Goal: Obtain resource: Download file/media

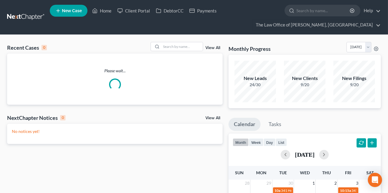
click at [171, 41] on div "Recent Cases 0 View All Please wait... NextChapter Notices 0 View All No notice…" at bounding box center [194, 189] width 388 height 308
click at [174, 48] on input "search" at bounding box center [182, 46] width 42 height 9
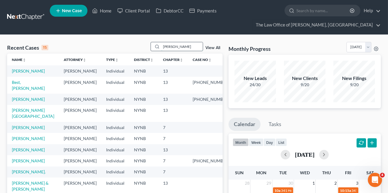
type input "greco gary"
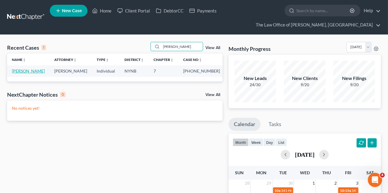
click at [32, 73] on link "[PERSON_NAME]" at bounding box center [28, 70] width 33 height 5
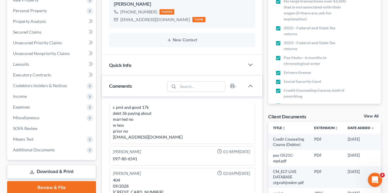
scroll to position [161, 0]
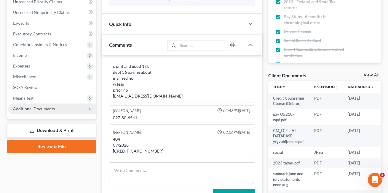
click at [63, 109] on span "Additional Documents" at bounding box center [52, 108] width 88 height 11
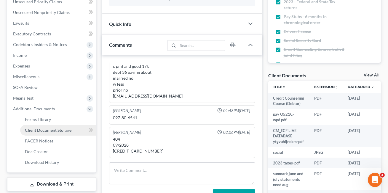
click at [63, 131] on span "Client Document Storage" at bounding box center [48, 129] width 47 height 5
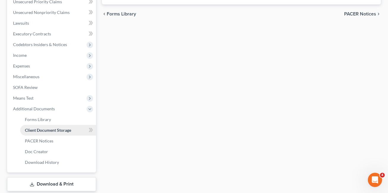
scroll to position [154, 0]
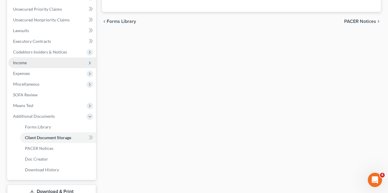
select select "1"
select select "5"
select select "1"
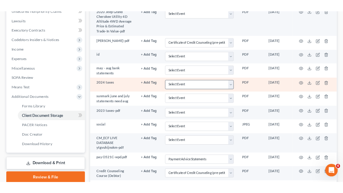
scroll to position [171, 0]
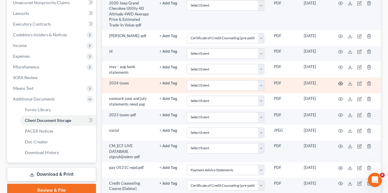
click at [343, 82] on td at bounding box center [356, 84] width 50 height 15
click at [340, 81] on icon "button" at bounding box center [341, 83] width 5 height 5
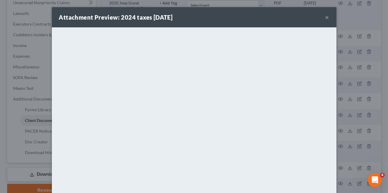
click at [326, 20] on button "×" at bounding box center [328, 17] width 4 height 7
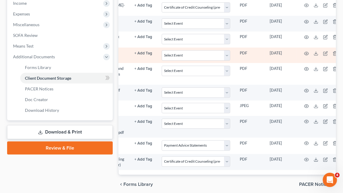
scroll to position [0, 36]
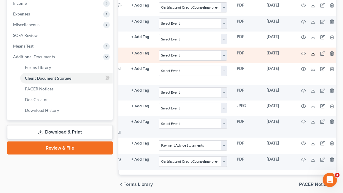
click at [311, 56] on icon at bounding box center [313, 53] width 5 height 5
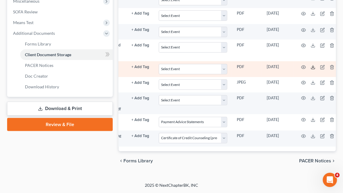
click at [311, 69] on icon at bounding box center [313, 67] width 5 height 5
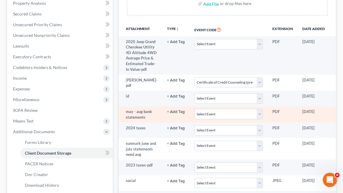
scroll to position [138, 0]
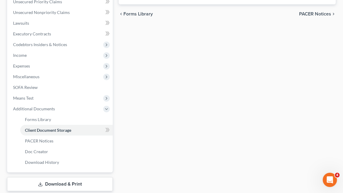
scroll to position [138, 0]
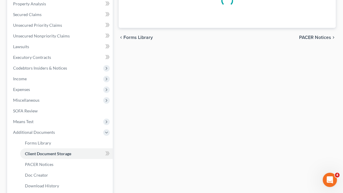
select select "1"
select select "5"
select select "1"
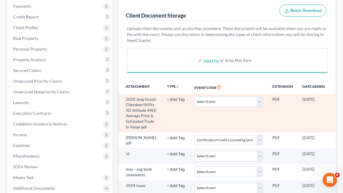
scroll to position [108, 0]
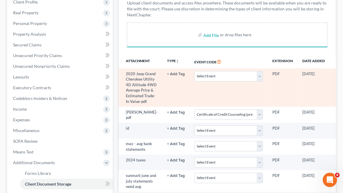
select select "1"
select select "5"
select select "1"
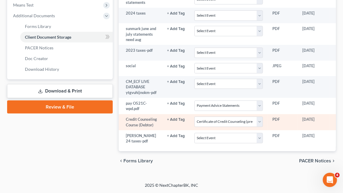
scroll to position [296, 0]
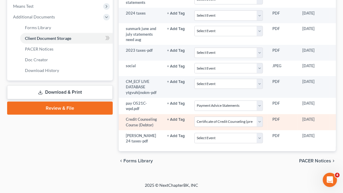
select select "1"
select select "5"
select select "1"
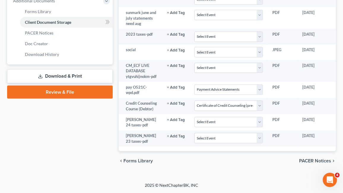
scroll to position [312, 0]
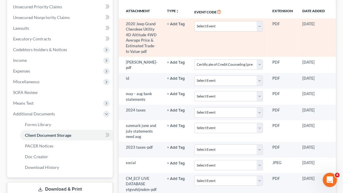
scroll to position [0, 0]
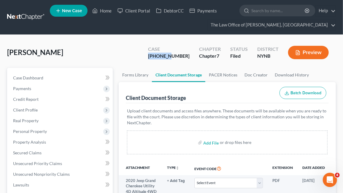
drag, startPoint x: 164, startPoint y: 57, endPoint x: 185, endPoint y: 58, distance: 20.5
click at [185, 58] on div "Case 25-11186-1" at bounding box center [168, 53] width 51 height 18
copy div "25-11186"
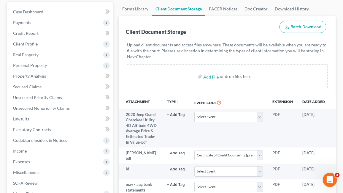
scroll to position [90, 0]
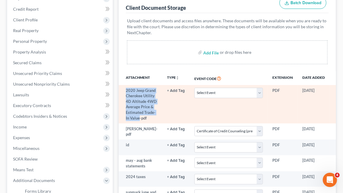
drag, startPoint x: 125, startPoint y: 89, endPoint x: 136, endPoint y: 133, distance: 45.3
click at [136, 123] on td "2020 Jeep Grand Cherokee Utility 4D Altitude 4WD Average Price & Estimated Trad…" at bounding box center [141, 104] width 44 height 38
copy td "2020 Jeep Grand Cherokee Utility 4D Altitude 4WD Average Price & Estimated Trad…"
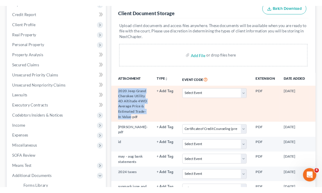
scroll to position [0, 36]
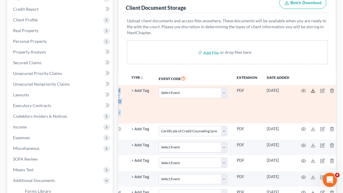
click at [311, 90] on icon at bounding box center [313, 90] width 5 height 5
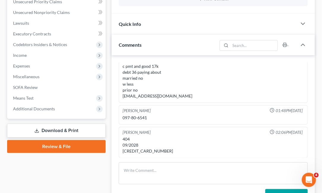
scroll to position [186, 0]
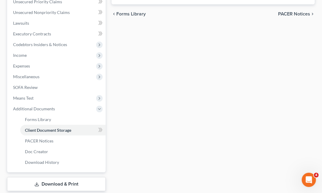
scroll to position [90, 0]
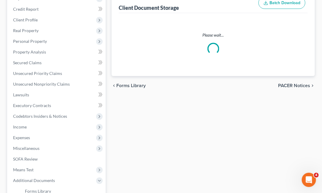
select select "1"
select select "5"
select select "1"
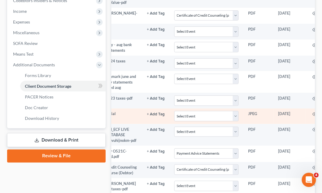
scroll to position [0, 45]
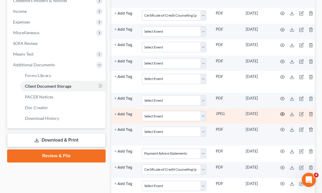
click at [280, 116] on icon "button" at bounding box center [282, 114] width 5 height 5
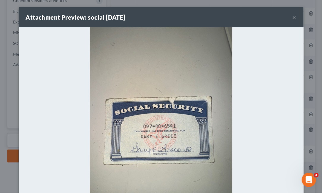
click at [295, 17] on button "×" at bounding box center [294, 17] width 4 height 7
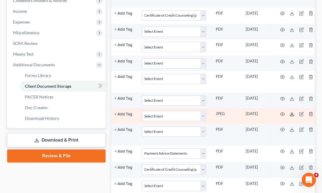
click at [290, 116] on icon at bounding box center [292, 114] width 5 height 5
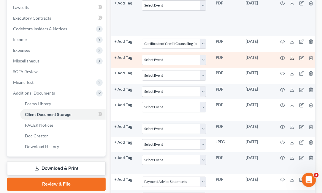
click at [290, 60] on icon at bounding box center [292, 57] width 5 height 5
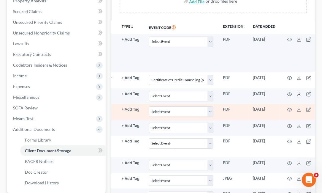
scroll to position [0, 45]
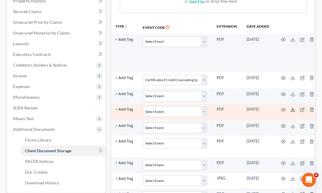
click at [292, 110] on polyline at bounding box center [293, 109] width 2 height 1
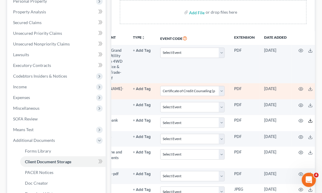
scroll to position [0, 45]
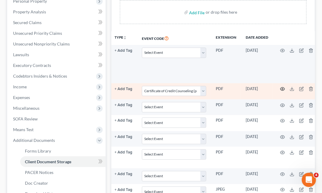
click at [280, 91] on icon "button" at bounding box center [282, 88] width 5 height 5
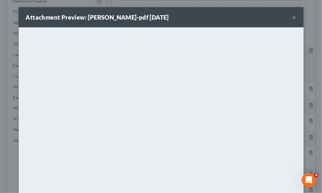
click at [293, 20] on button "×" at bounding box center [294, 17] width 4 height 7
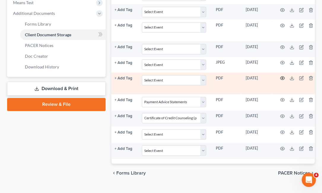
click at [280, 80] on icon "button" at bounding box center [282, 78] width 5 height 5
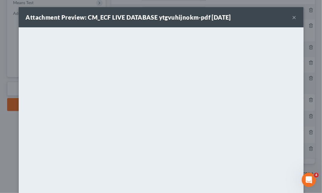
click at [295, 18] on button "×" at bounding box center [294, 17] width 4 height 7
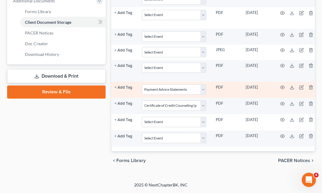
click at [273, 82] on td at bounding box center [298, 90] width 50 height 16
click at [280, 85] on icon "button" at bounding box center [282, 87] width 5 height 5
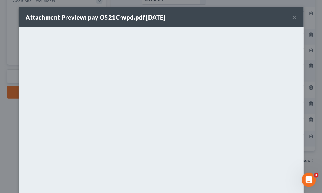
click at [296, 17] on button "×" at bounding box center [294, 17] width 4 height 7
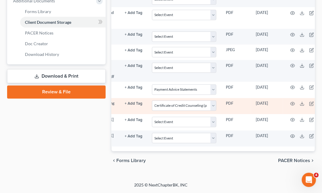
scroll to position [0, 39]
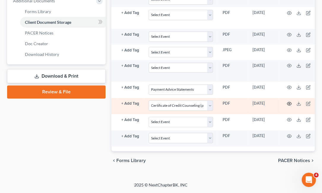
click at [287, 101] on icon "button" at bounding box center [289, 103] width 5 height 5
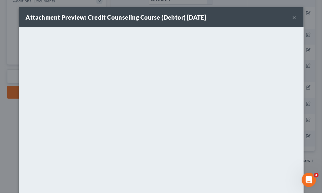
click at [296, 17] on div "Attachment Preview: Credit Counseling Course (Debtor) 10/12/2025 ×" at bounding box center [161, 17] width 285 height 20
click at [293, 17] on button "×" at bounding box center [294, 17] width 4 height 7
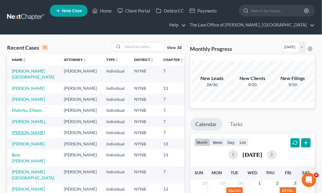
click at [20, 135] on link "[PERSON_NAME]" at bounding box center [28, 132] width 33 height 5
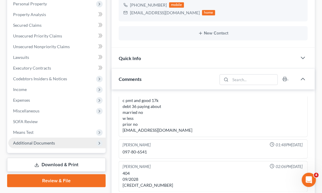
scroll to position [186, 0]
click at [74, 141] on span "Additional Documents" at bounding box center [56, 142] width 97 height 11
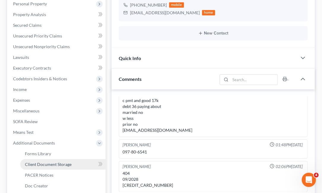
click at [69, 162] on span "Client Document Storage" at bounding box center [48, 163] width 47 height 5
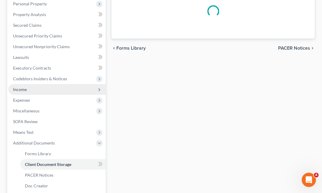
select select "1"
select select "5"
select select "1"
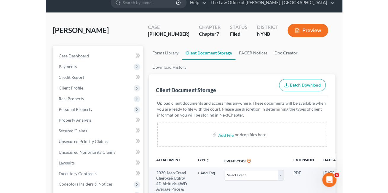
scroll to position [22, 0]
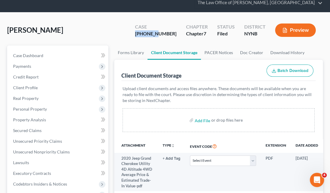
drag, startPoint x: 172, startPoint y: 33, endPoint x: 146, endPoint y: 33, distance: 26.1
click at [146, 33] on div "Case [PHONE_NUMBER] Chapter Chapter 7 Status [GEOGRAPHIC_DATA] [GEOGRAPHIC_DATA…" at bounding box center [225, 30] width 195 height 21
copy div "25-11186"
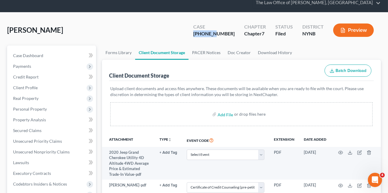
scroll to position [0, 0]
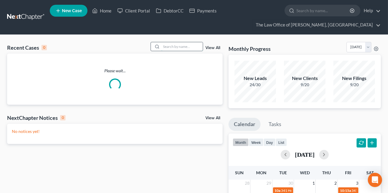
click at [176, 50] on input "search" at bounding box center [182, 46] width 42 height 9
paste input "[PERSON_NAME]"
type input "[PERSON_NAME]"
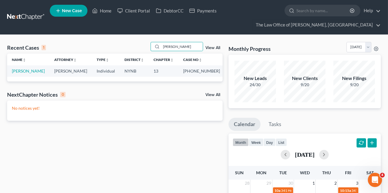
click at [34, 74] on td "[PERSON_NAME]" at bounding box center [28, 70] width 42 height 11
click at [34, 70] on link "[PERSON_NAME]" at bounding box center [28, 70] width 33 height 5
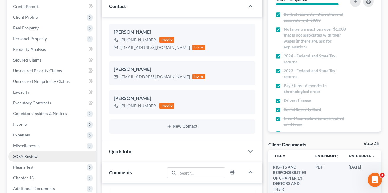
scroll to position [431, 0]
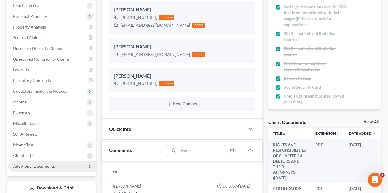
click at [70, 164] on span "Additional Documents" at bounding box center [52, 166] width 88 height 11
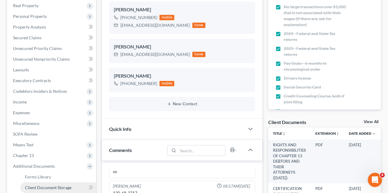
click at [71, 183] on link "Client Document Storage" at bounding box center [58, 187] width 76 height 11
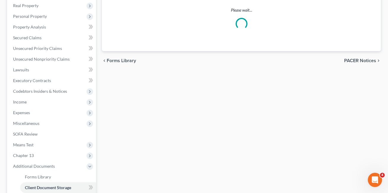
scroll to position [71, 0]
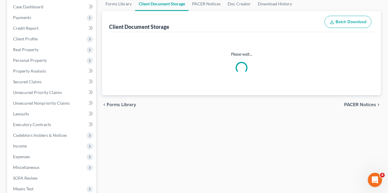
select select "1"
select select "5"
select select "2"
select select "6"
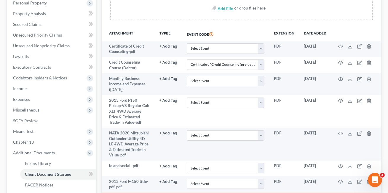
scroll to position [0, 0]
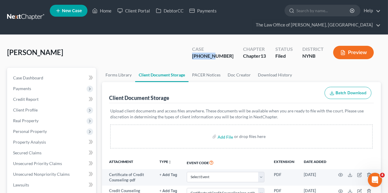
drag, startPoint x: 207, startPoint y: 56, endPoint x: 230, endPoint y: 55, distance: 22.9
click at [230, 55] on div "Case 25-60912-6" at bounding box center [213, 53] width 51 height 18
copy div "25-60912"
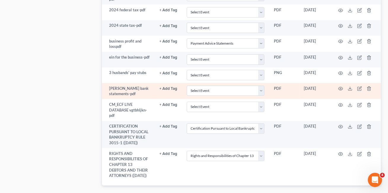
scroll to position [409, 0]
click at [339, 88] on icon "button" at bounding box center [341, 89] width 5 height 5
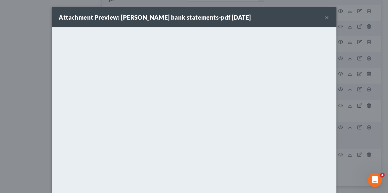
click at [328, 17] on button "×" at bounding box center [328, 17] width 4 height 7
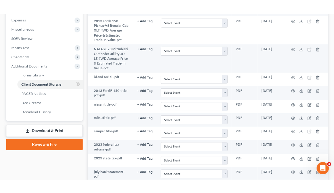
scroll to position [0, 0]
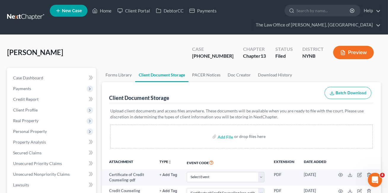
click at [200, 53] on div "Jasewicz, Danielle Upgraded Case 25-60912-6 Chapter Chapter 13 Status Filed Dis…" at bounding box center [194, 55] width 374 height 26
drag, startPoint x: 205, startPoint y: 55, endPoint x: 228, endPoint y: 55, distance: 23.4
click at [228, 55] on div "Case 25-60912-6" at bounding box center [213, 53] width 51 height 18
copy div "25-60912"
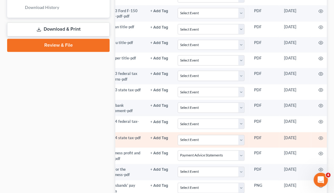
scroll to position [0, 48]
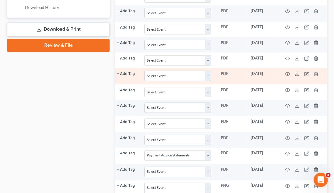
click at [295, 76] on icon at bounding box center [296, 73] width 5 height 5
click at [295, 75] on icon at bounding box center [297, 74] width 4 height 1
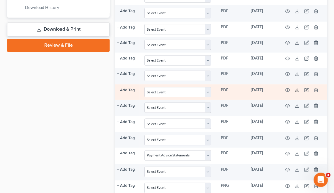
click at [294, 92] on icon at bounding box center [296, 89] width 5 height 5
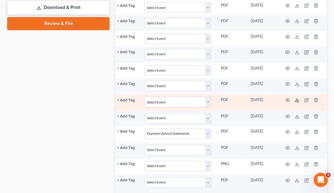
click at [295, 102] on icon at bounding box center [296, 99] width 5 height 5
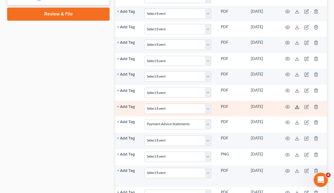
click at [296, 109] on icon at bounding box center [296, 106] width 5 height 5
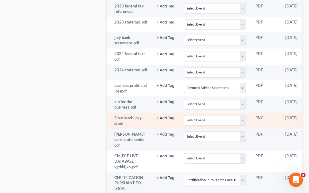
scroll to position [0, 51]
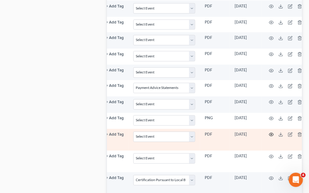
click at [270, 136] on icon "button" at bounding box center [271, 134] width 5 height 5
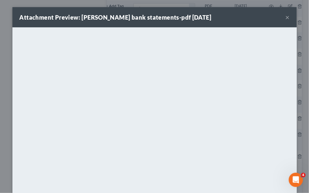
click at [287, 15] on button "×" at bounding box center [288, 17] width 4 height 7
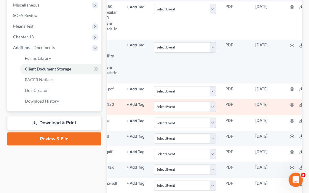
scroll to position [0, 59]
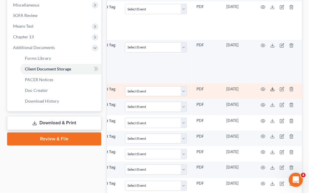
click at [271, 91] on icon at bounding box center [273, 89] width 5 height 5
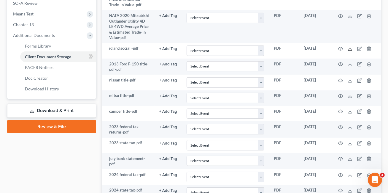
scroll to position [226, 0]
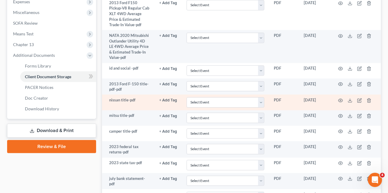
click at [347, 102] on td at bounding box center [356, 101] width 50 height 15
click at [340, 99] on icon "button" at bounding box center [340, 100] width 5 height 5
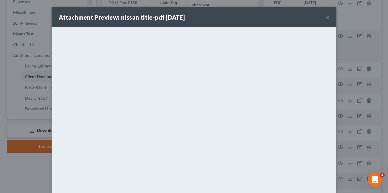
click at [328, 18] on button "×" at bounding box center [327, 17] width 4 height 7
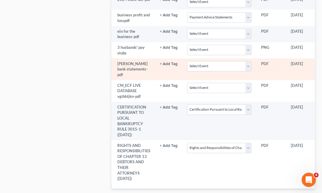
scroll to position [0, 45]
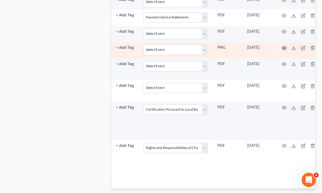
click at [282, 50] on icon "button" at bounding box center [284, 47] width 4 height 3
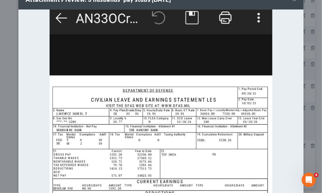
scroll to position [0, 0]
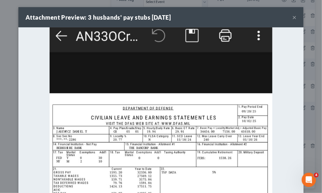
click at [292, 17] on button "×" at bounding box center [294, 17] width 4 height 7
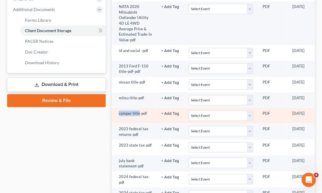
drag, startPoint x: 138, startPoint y: 118, endPoint x: 114, endPoint y: 119, distance: 24.3
click at [114, 119] on td "camper title-pdf" at bounding box center [134, 115] width 45 height 15
copy td "camper title"
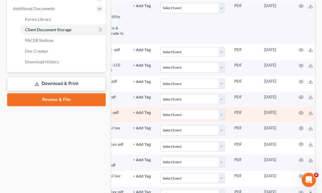
scroll to position [0, 53]
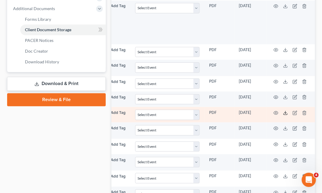
click at [284, 115] on icon at bounding box center [285, 112] width 5 height 5
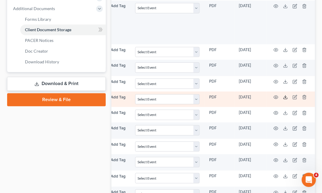
click at [283, 99] on icon at bounding box center [285, 97] width 5 height 5
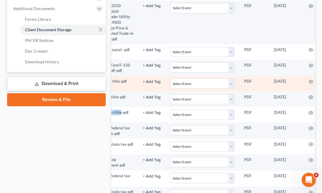
scroll to position [0, 0]
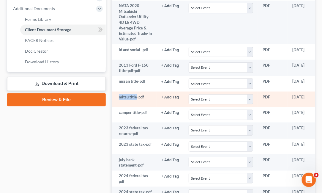
drag, startPoint x: 119, startPoint y: 102, endPoint x: 136, endPoint y: 102, distance: 16.6
click at [136, 102] on td "mitsu title-pdf" at bounding box center [134, 98] width 45 height 15
copy td "mitsu title"
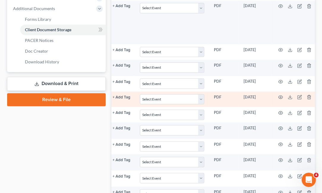
scroll to position [0, 53]
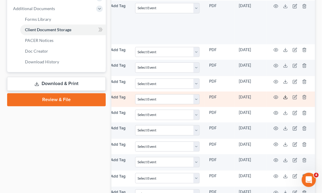
click at [283, 99] on icon at bounding box center [285, 97] width 5 height 5
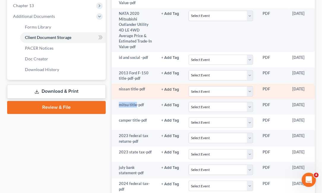
scroll to position [261, 0]
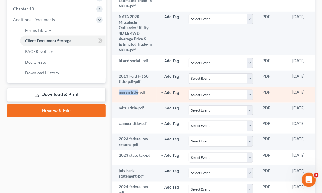
drag, startPoint x: 119, startPoint y: 95, endPoint x: 138, endPoint y: 96, distance: 18.4
click at [138, 96] on td "nissan title-pdf" at bounding box center [134, 94] width 45 height 15
copy td "nissan title"
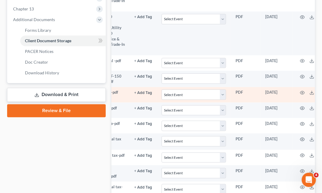
scroll to position [0, 53]
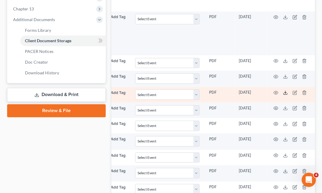
click at [284, 93] on polyline at bounding box center [285, 92] width 2 height 1
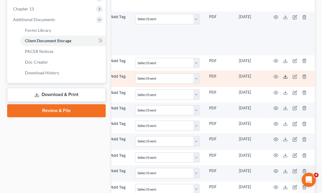
click at [283, 79] on icon at bounding box center [285, 76] width 5 height 5
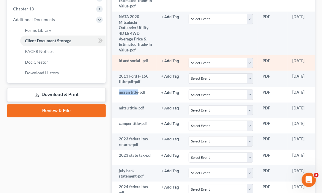
scroll to position [0, 0]
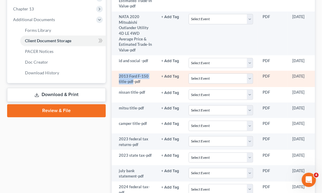
drag, startPoint x: 118, startPoint y: 80, endPoint x: 133, endPoint y: 85, distance: 15.4
click at [133, 85] on td "2013 Ford F-150 title-pdf-pdf" at bounding box center [134, 79] width 45 height 16
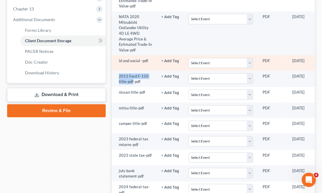
copy td "2013 Ford F-150 title-pdf"
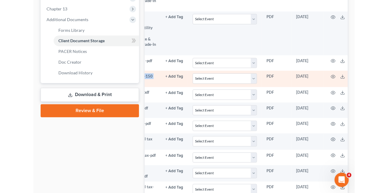
scroll to position [0, 53]
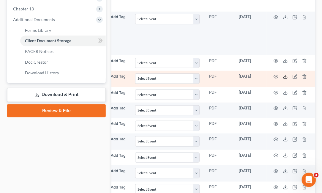
click at [285, 77] on line at bounding box center [285, 76] width 0 height 2
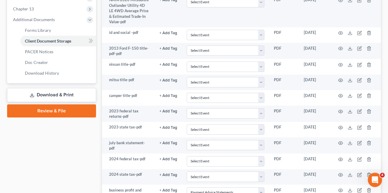
click at [93, 123] on div "Case Dashboard Payments Invoices Payments Payments Credit Report Client Profile" at bounding box center [51, 80] width 95 height 547
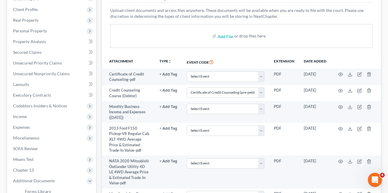
scroll to position [0, 0]
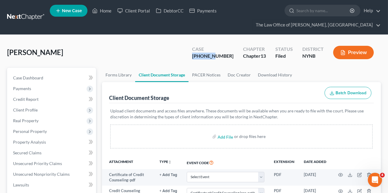
drag, startPoint x: 204, startPoint y: 58, endPoint x: 229, endPoint y: 58, distance: 24.6
click at [229, 58] on div "Case 25-60912-6" at bounding box center [213, 53] width 51 height 18
copy div "25-60912"
click at [34, 9] on nav "Home New Case Client Portal DebtorCC Payments The Law Office of Christiaan Van …" at bounding box center [194, 17] width 388 height 34
click at [25, 16] on link at bounding box center [26, 17] width 38 height 11
